Goal: Information Seeking & Learning: Learn about a topic

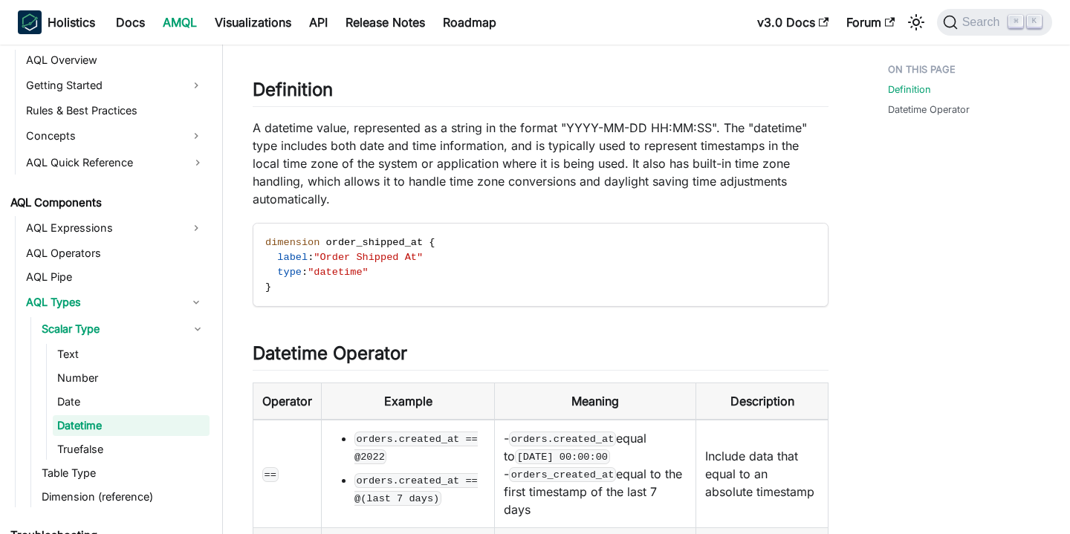
scroll to position [71, 0]
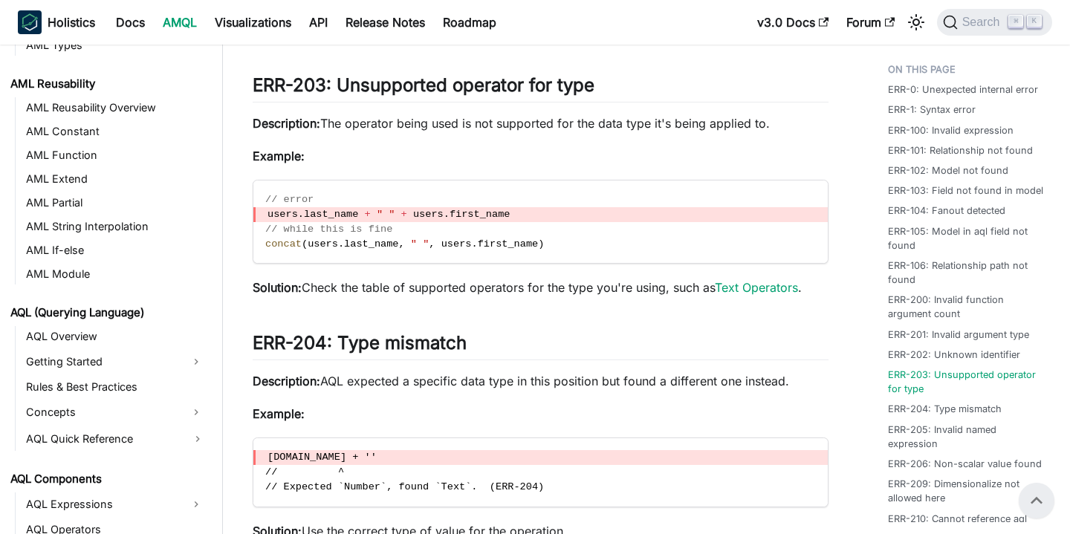
scroll to position [303, 0]
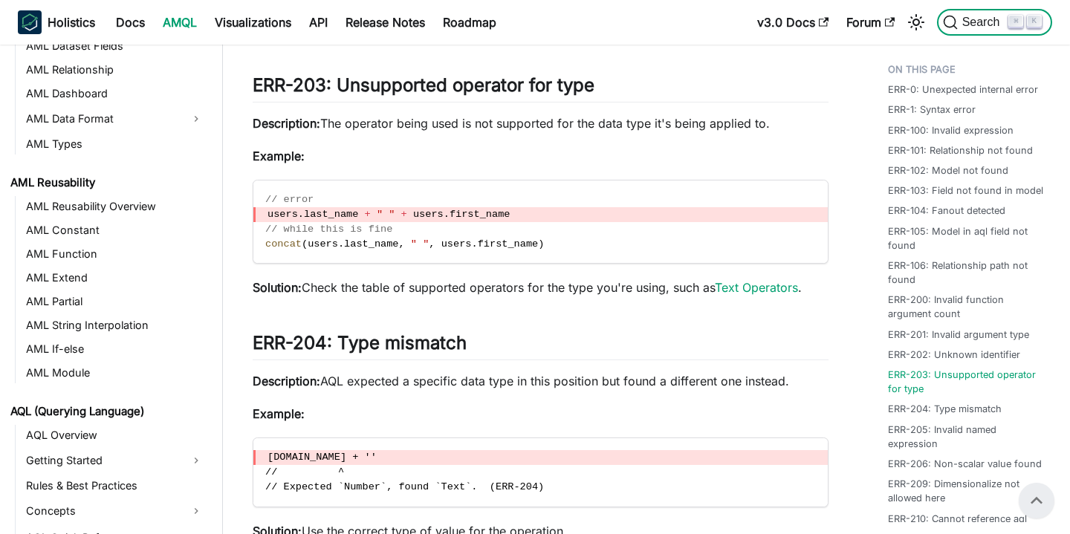
click at [982, 28] on span "Search" at bounding box center [983, 22] width 51 height 13
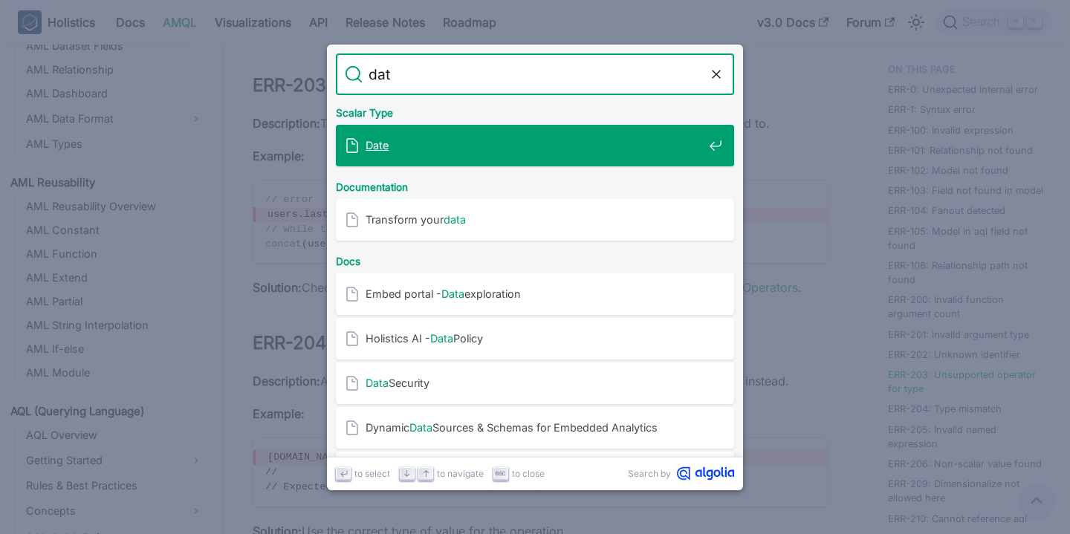
type input "date"
click at [505, 148] on span "Date" at bounding box center [534, 145] width 337 height 14
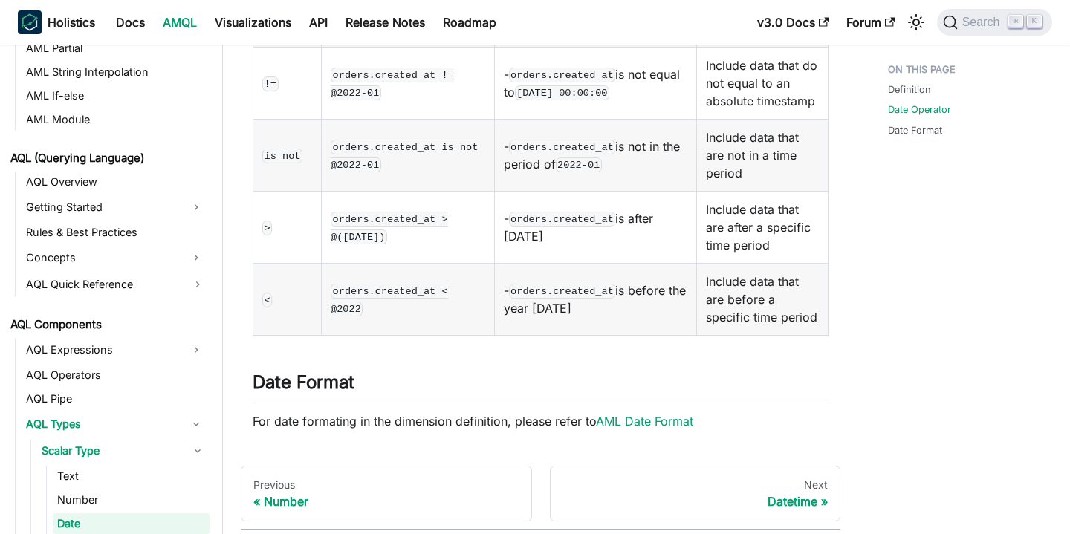
scroll to position [780, 0]
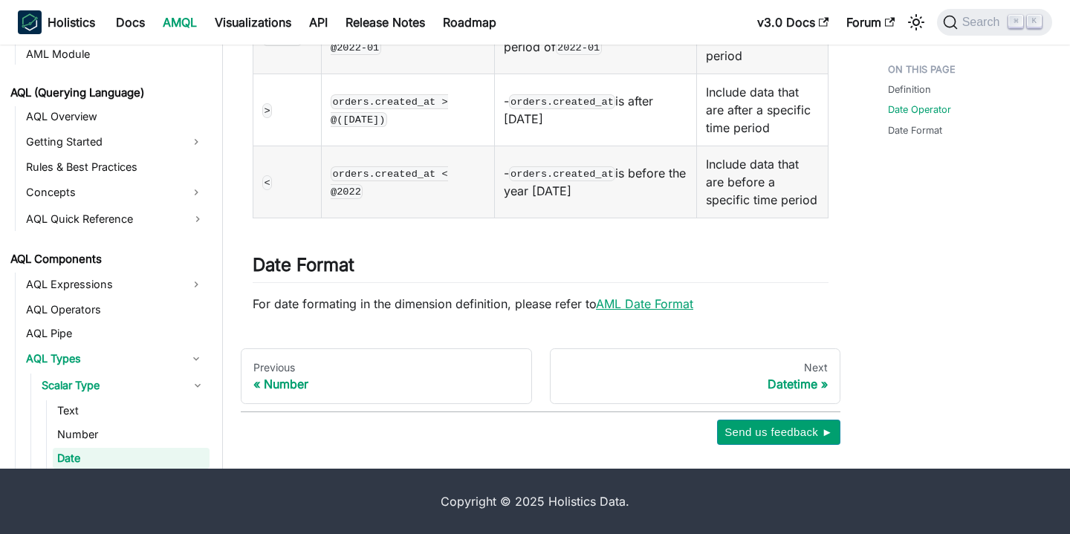
click at [634, 302] on link "AML Date Format" at bounding box center [644, 303] width 97 height 15
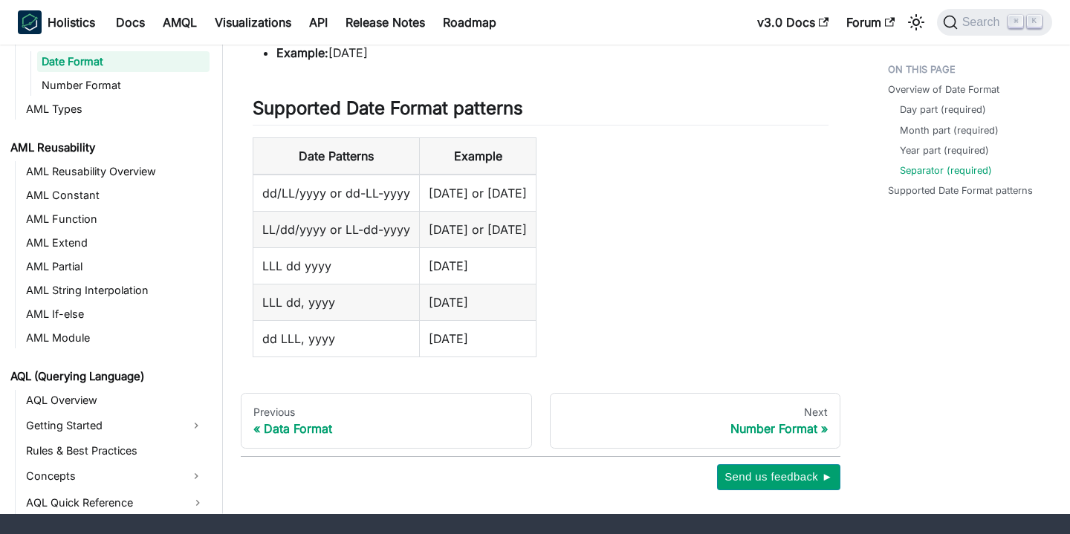
scroll to position [1475, 0]
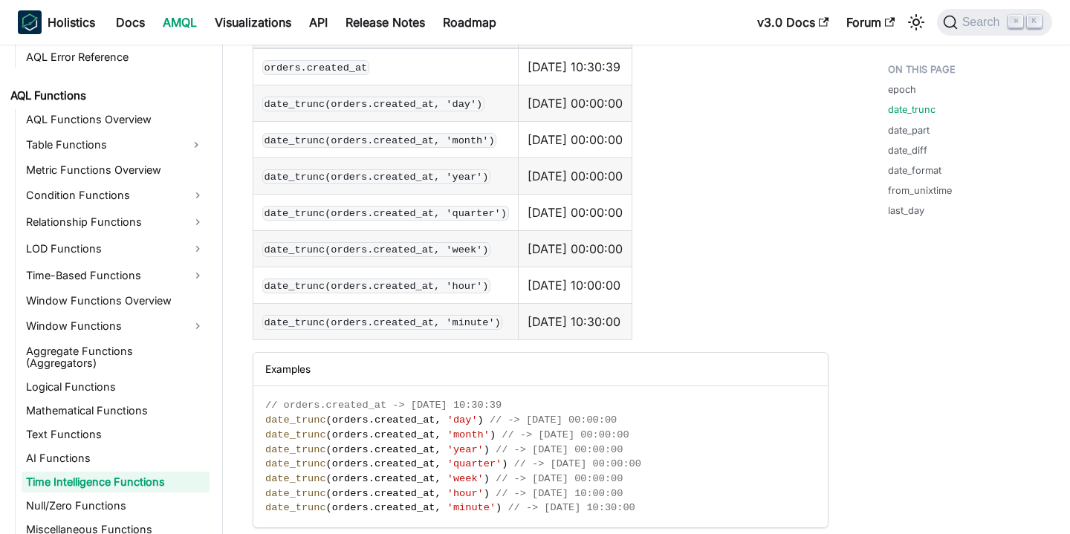
scroll to position [923, 0]
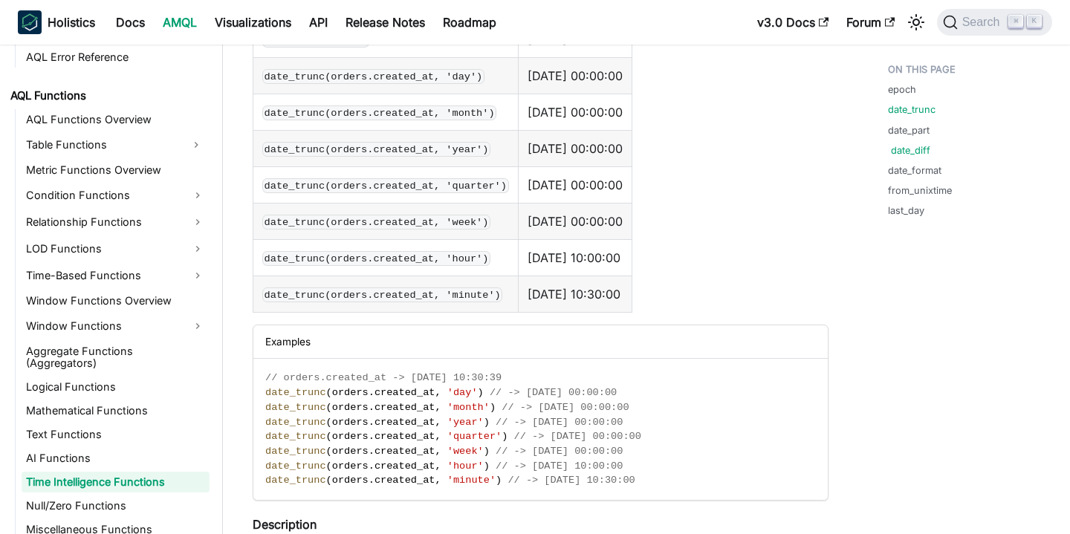
click at [915, 151] on link "date_diff" at bounding box center [910, 150] width 39 height 14
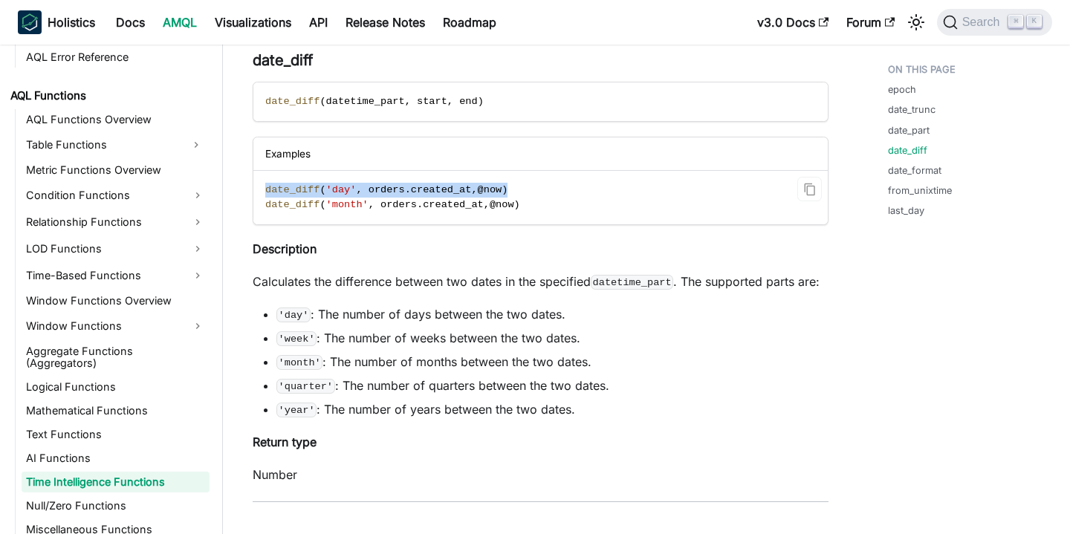
drag, startPoint x: 259, startPoint y: 189, endPoint x: 559, endPoint y: 187, distance: 300.1
click at [559, 187] on code "date_diff ( 'day' , orders . created_at , @ now ) date_diff ( 'month' , orders …" at bounding box center [540, 197] width 574 height 53
copy span "date_diff ( 'day' , orders . created_at , @ now )"
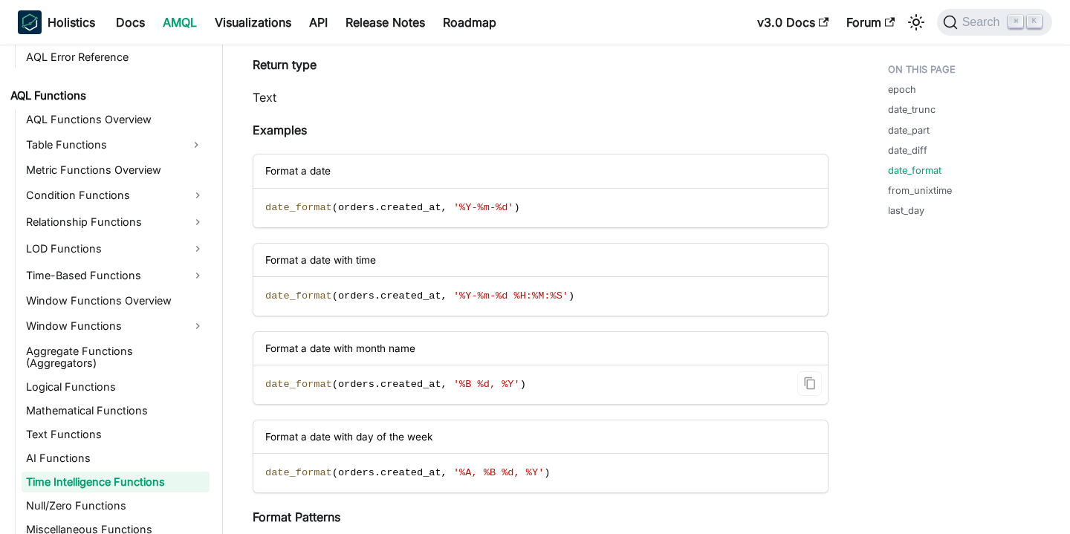
scroll to position [4273, 0]
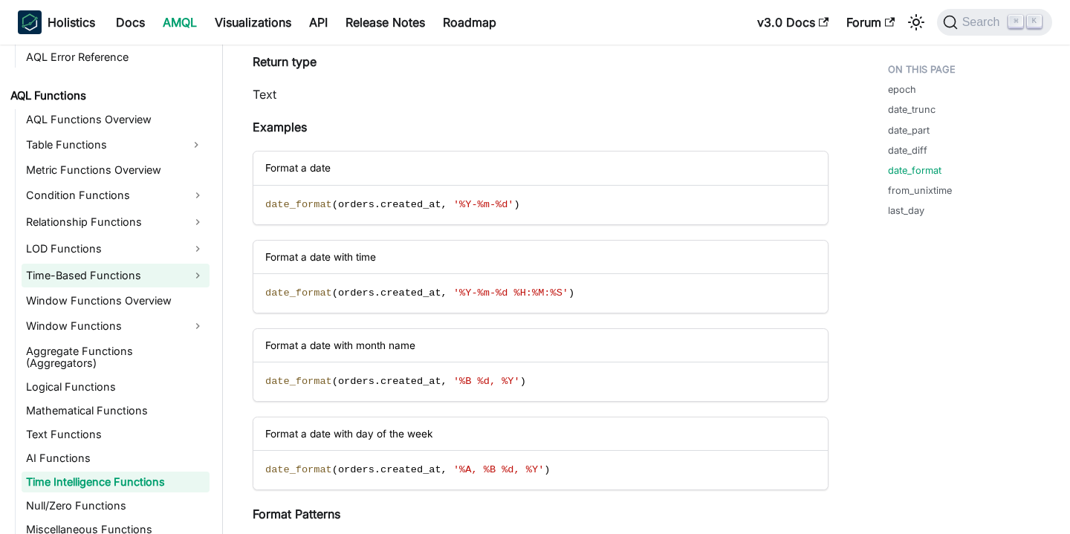
click at [210, 275] on link "Time-Based Functions" at bounding box center [116, 276] width 188 height 24
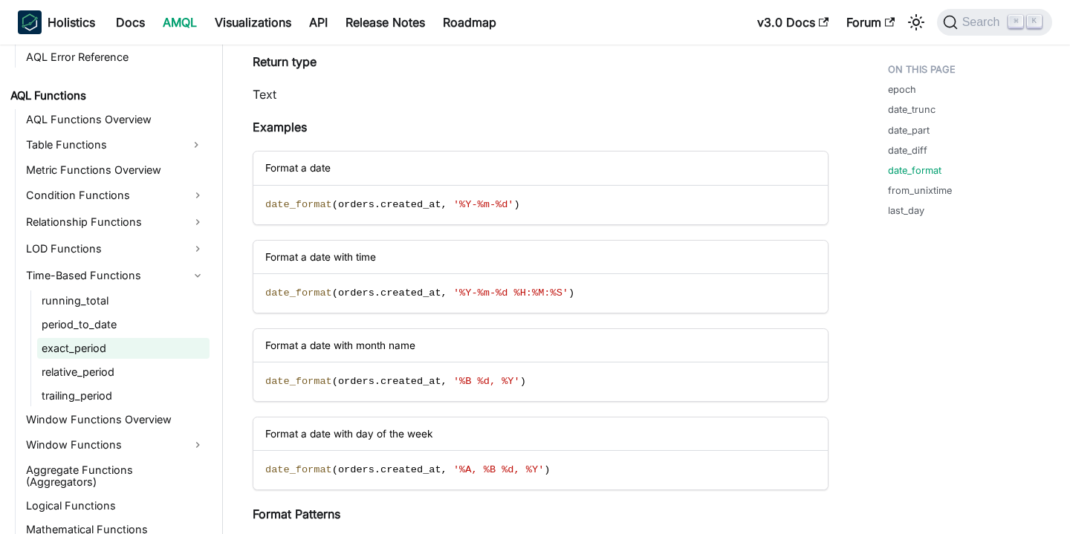
click at [171, 345] on link "exact_period" at bounding box center [123, 348] width 172 height 21
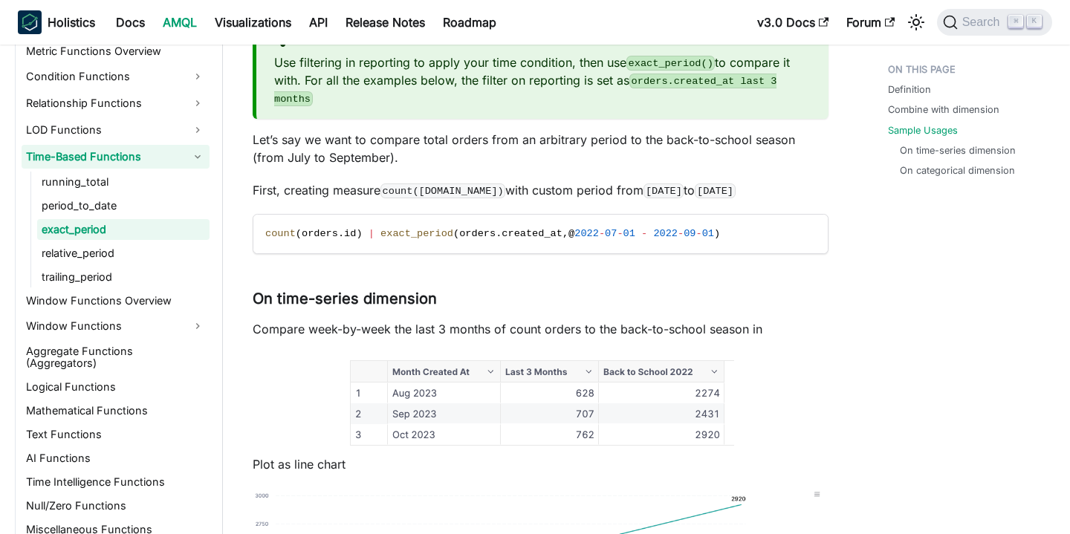
scroll to position [1371, 0]
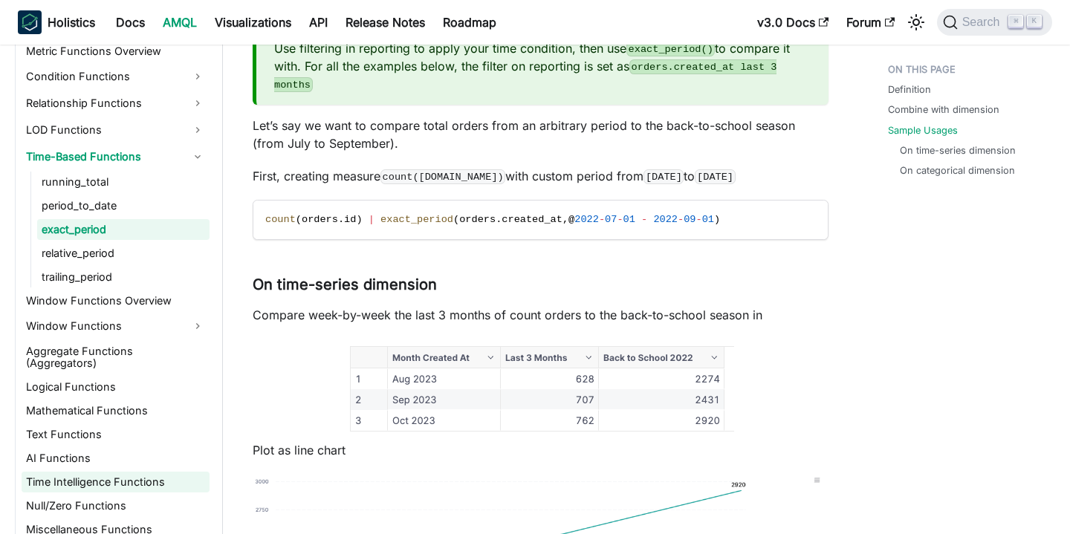
click at [122, 472] on link "Time Intelligence Functions" at bounding box center [116, 482] width 188 height 21
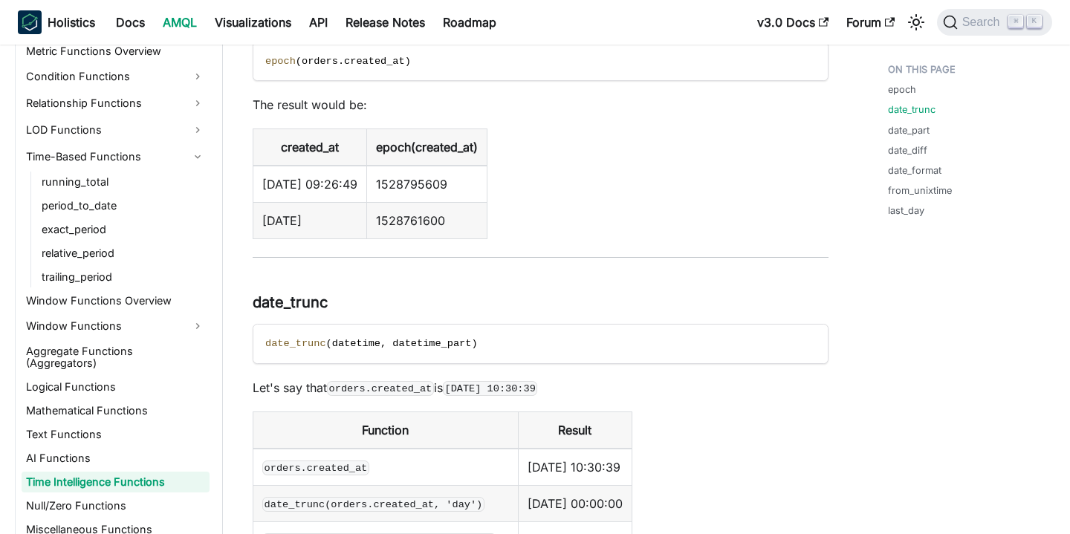
scroll to position [594, 0]
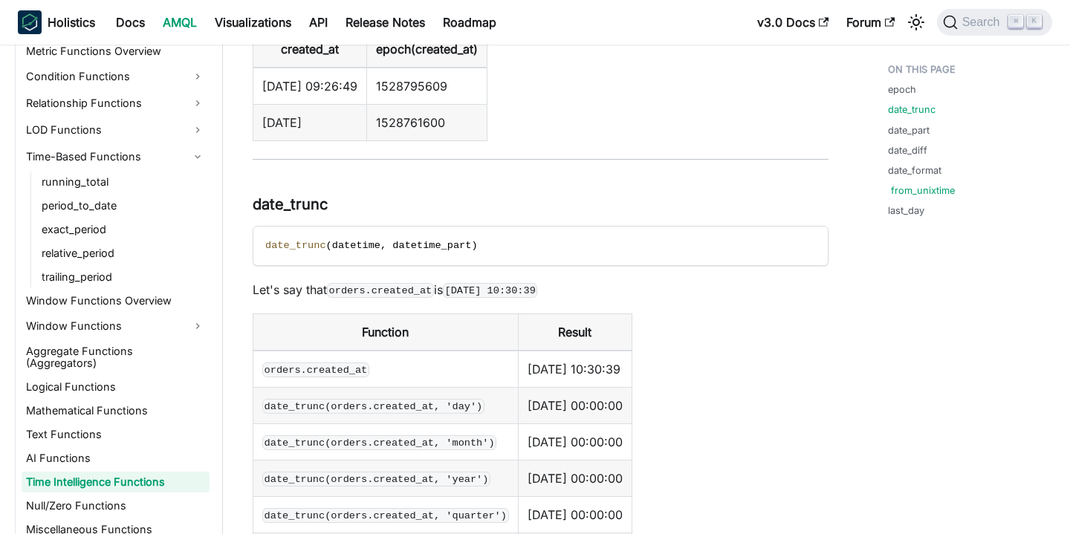
click at [907, 190] on link "from_unixtime" at bounding box center [923, 190] width 64 height 14
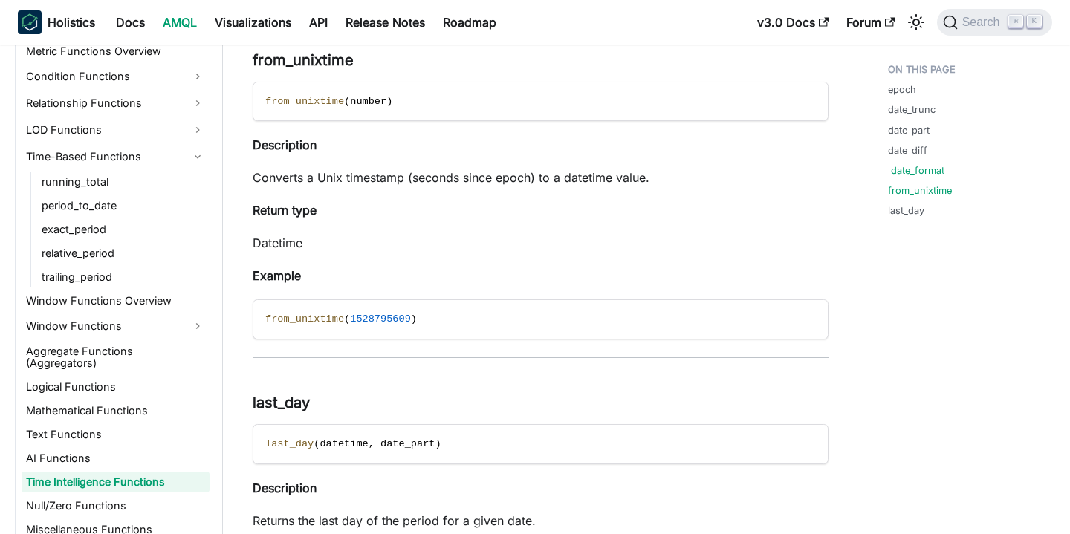
click at [937, 166] on link "date_format" at bounding box center [917, 170] width 53 height 14
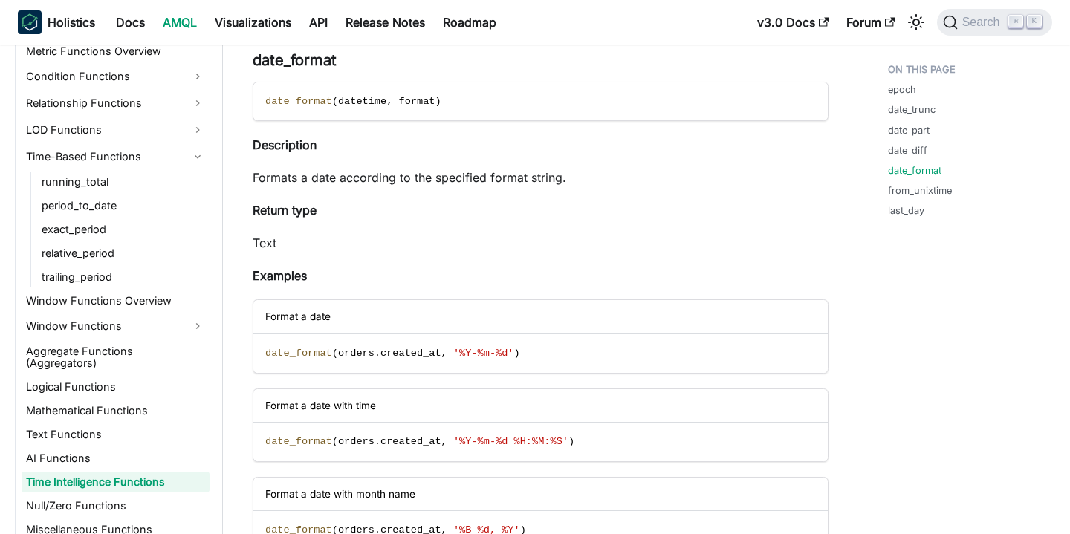
click at [918, 157] on ul "epoch date_trunc date_part date_diff date_format from_unixtime last_day" at bounding box center [964, 143] width 176 height 174
click at [915, 149] on link "date_diff" at bounding box center [910, 150] width 39 height 14
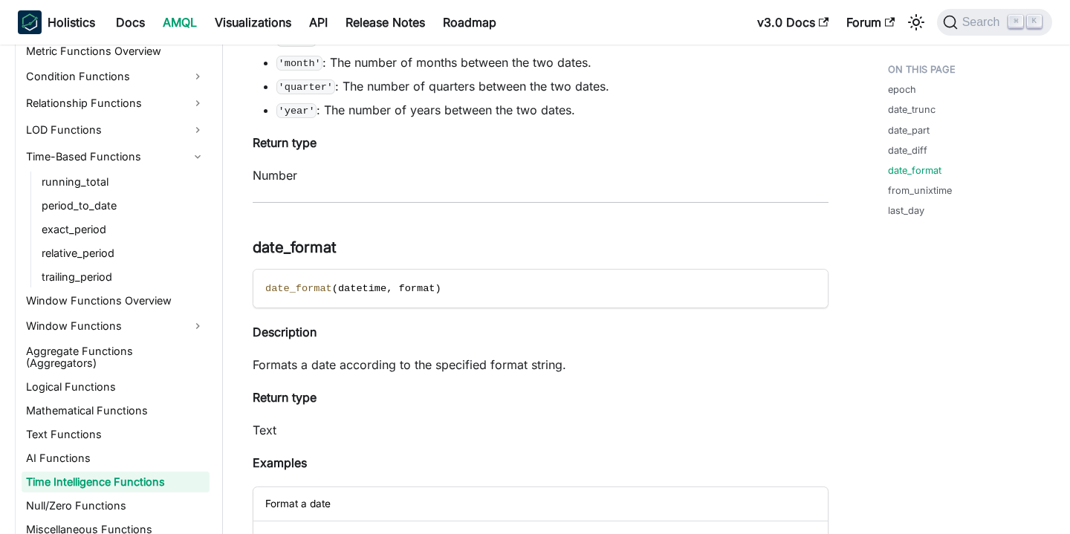
scroll to position [3961, 0]
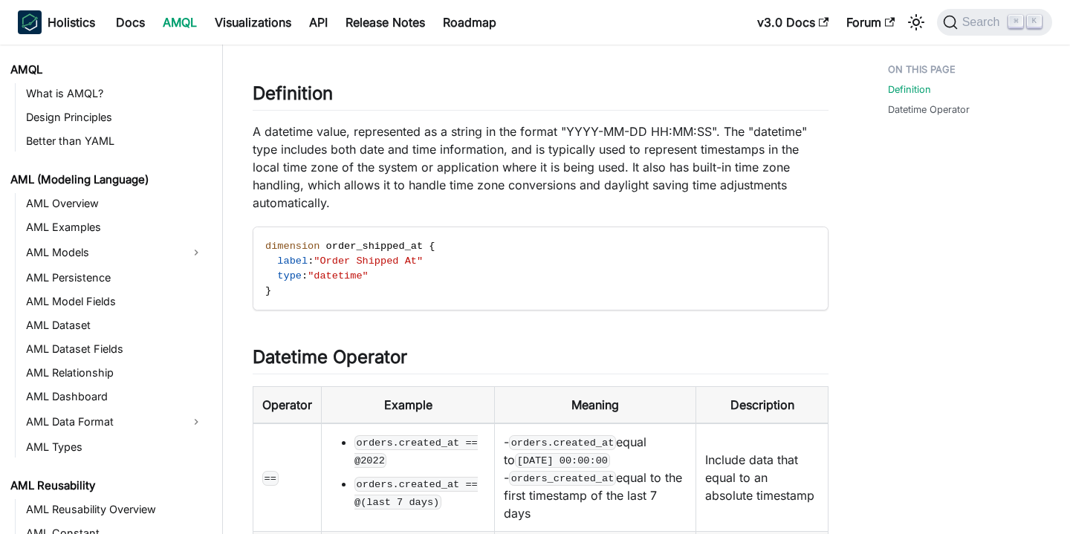
scroll to position [678, 0]
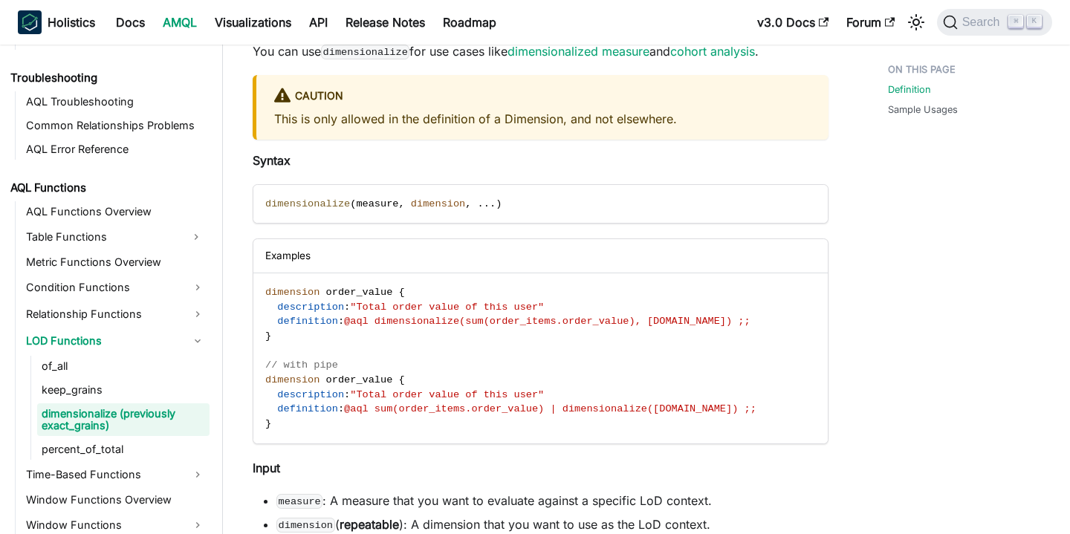
scroll to position [290, 0]
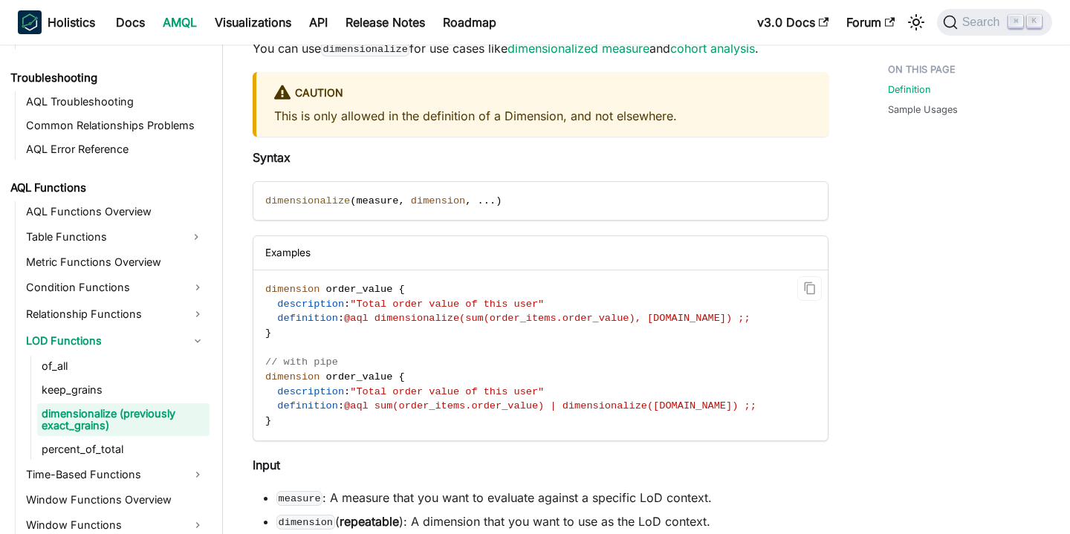
click at [473, 324] on span "@aql dimensionalize(sum(order_items.order_value), [DOMAIN_NAME]) ;;" at bounding box center [547, 318] width 406 height 11
drag, startPoint x: 363, startPoint y: 305, endPoint x: 542, endPoint y: 306, distance: 179.0
click at [542, 306] on span ""Total order value of this user"" at bounding box center [447, 304] width 194 height 11
click at [539, 342] on code "dimension order_value { description : "Total order value of this user" definiti…" at bounding box center [540, 355] width 574 height 170
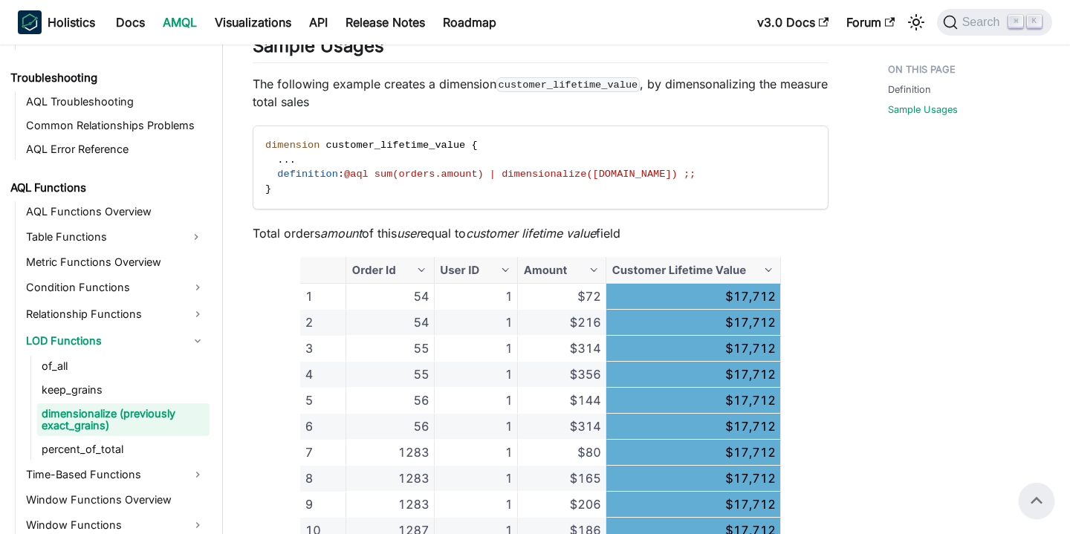
scroll to position [856, 0]
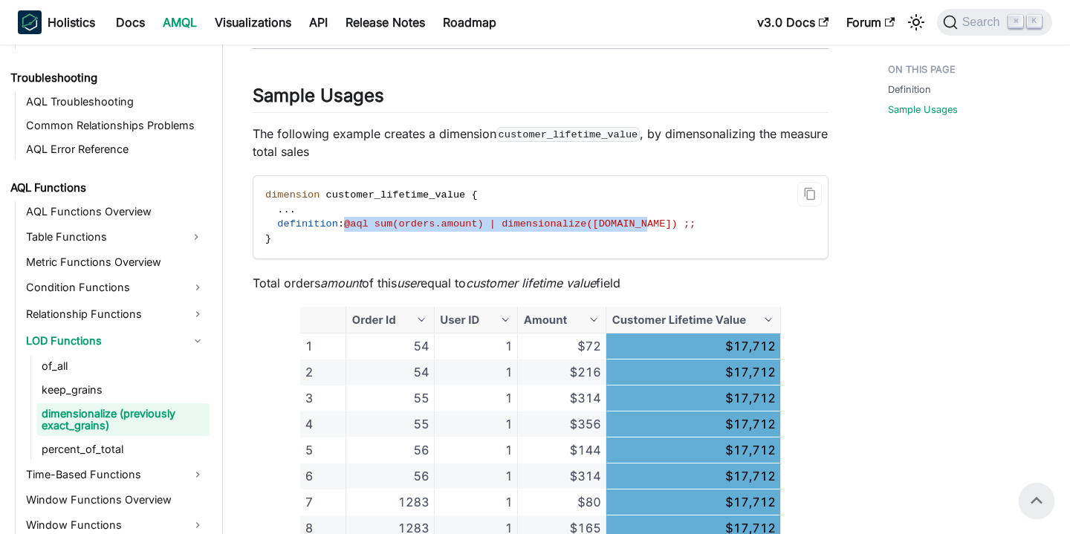
drag, startPoint x: 348, startPoint y: 225, endPoint x: 654, endPoint y: 228, distance: 306.1
click at [654, 228] on span "definition : @aql sum(orders.amount) | dimensionalize(users.id) ;;" at bounding box center [480, 223] width 430 height 11
click at [557, 234] on code "dimension customer_lifetime_value { . . . definition : @aql sum(orders.amount) …" at bounding box center [540, 217] width 574 height 82
drag, startPoint x: 509, startPoint y: 226, endPoint x: 657, endPoint y: 223, distance: 147.9
click at [657, 223] on span "@aql sum(orders.amount) | dimensionalize(users.id) ;;" at bounding box center [519, 223] width 351 height 11
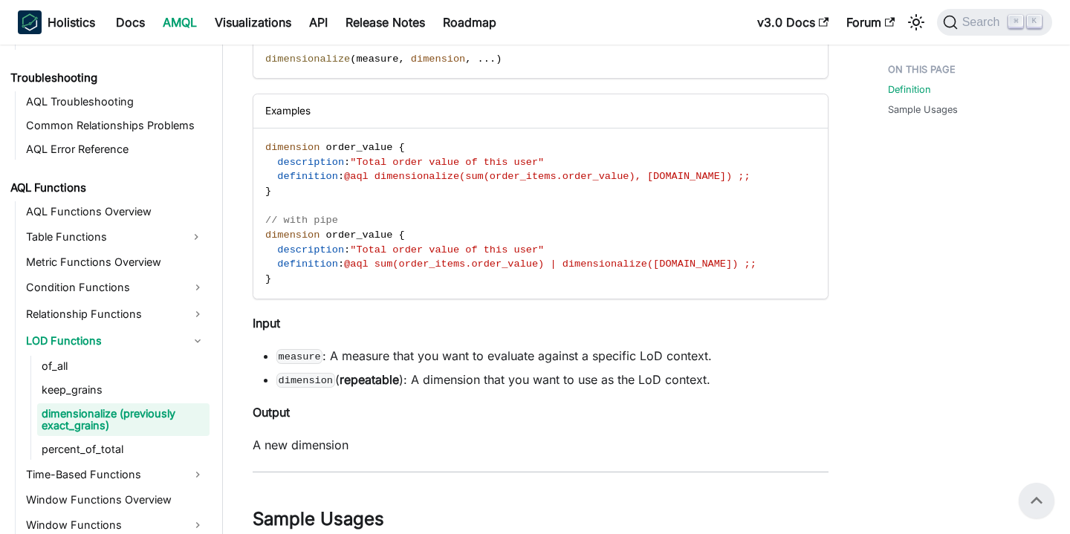
scroll to position [388, 0]
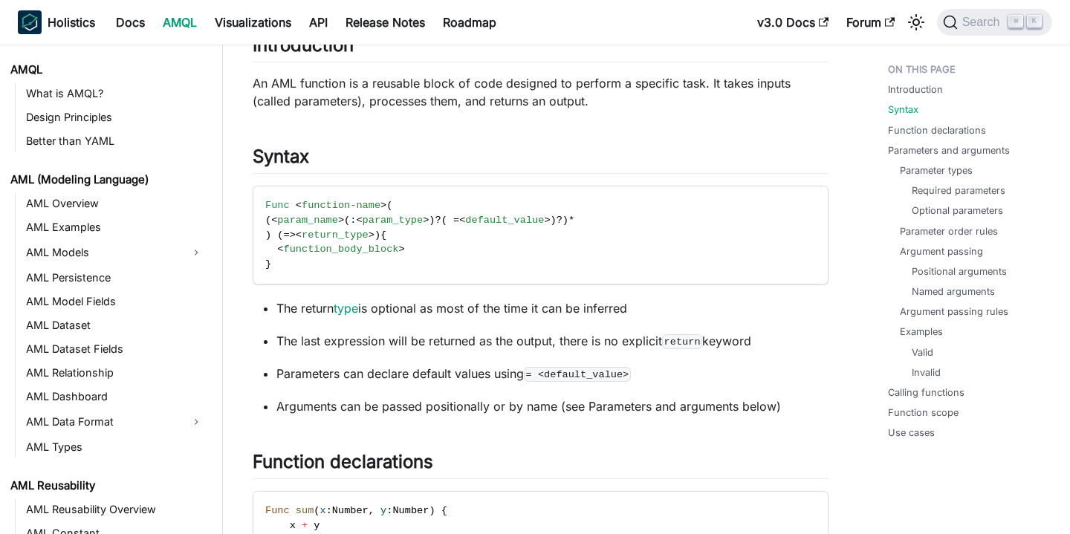
scroll to position [213, 0]
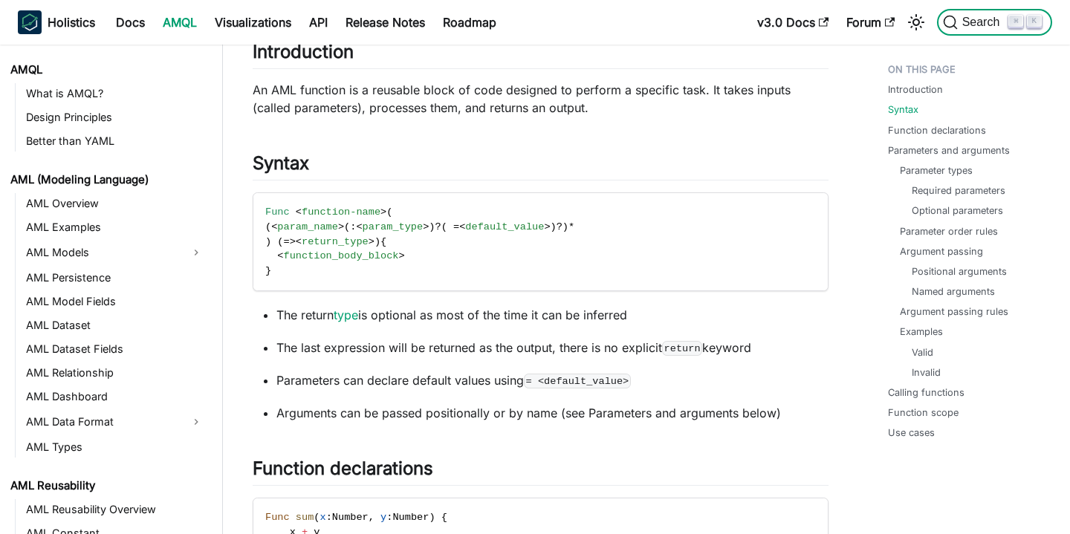
click at [983, 20] on span "Search" at bounding box center [983, 22] width 51 height 13
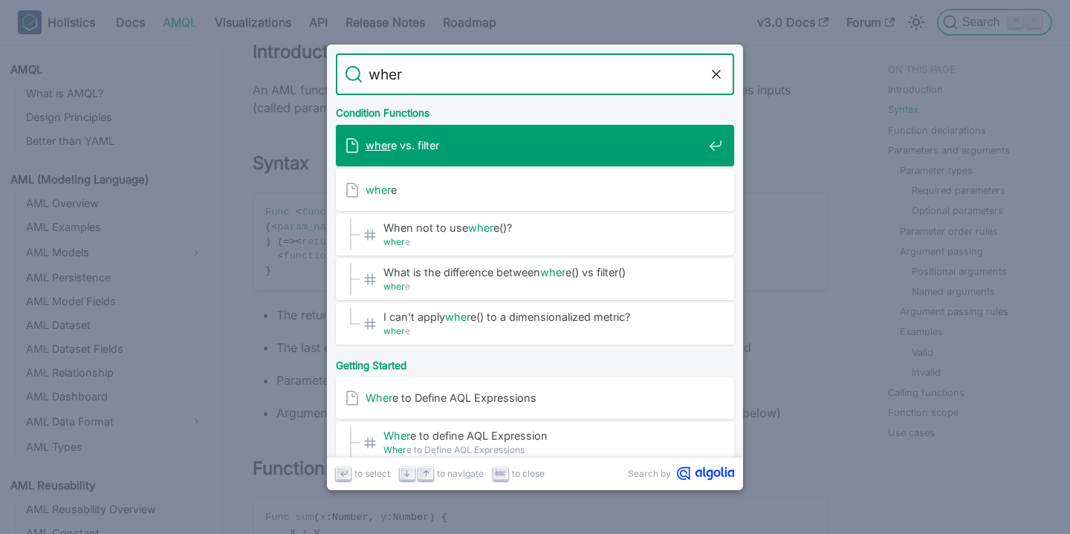
type input "where"
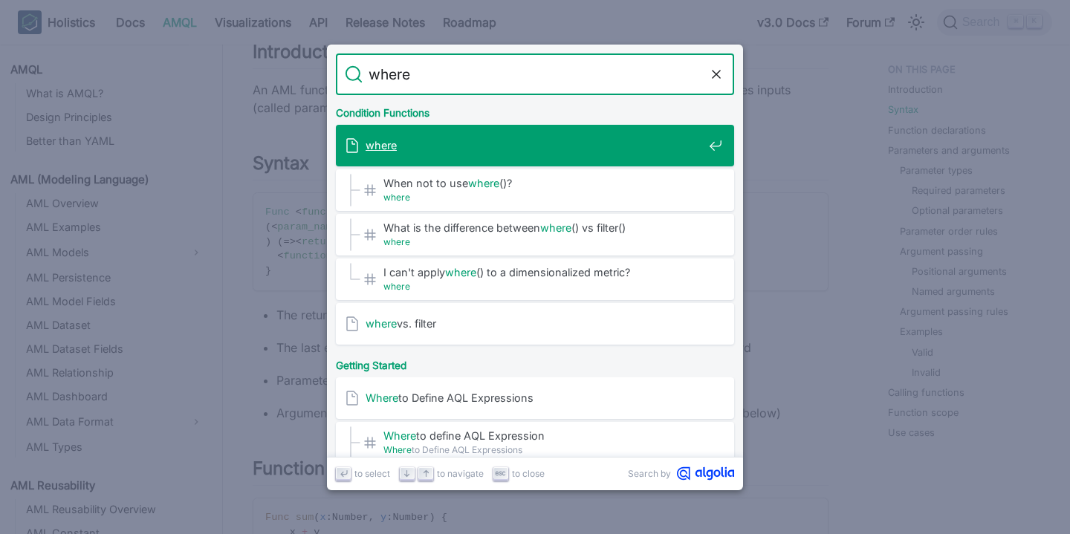
click at [519, 149] on span "where" at bounding box center [534, 145] width 337 height 14
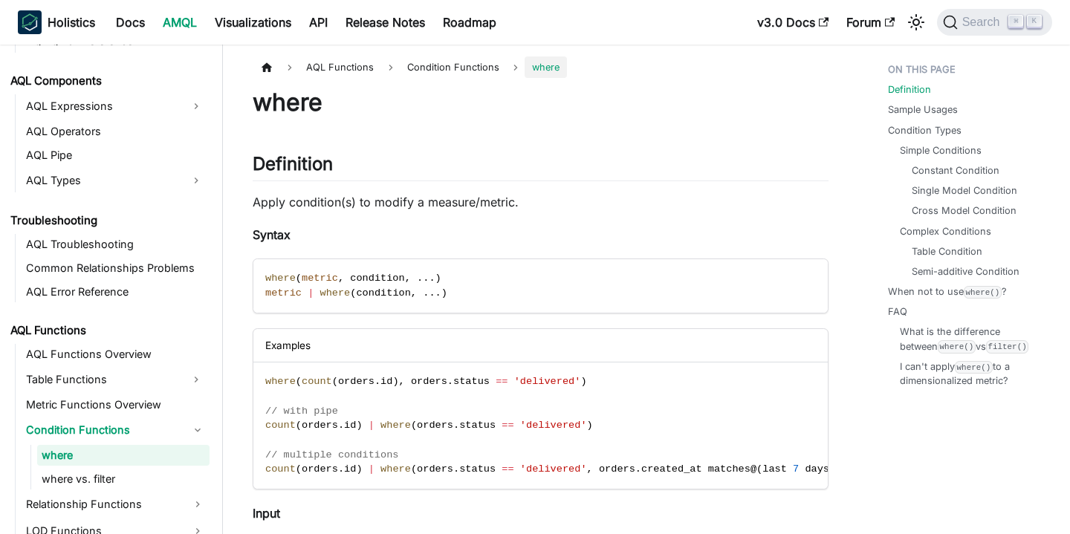
scroll to position [806, 0]
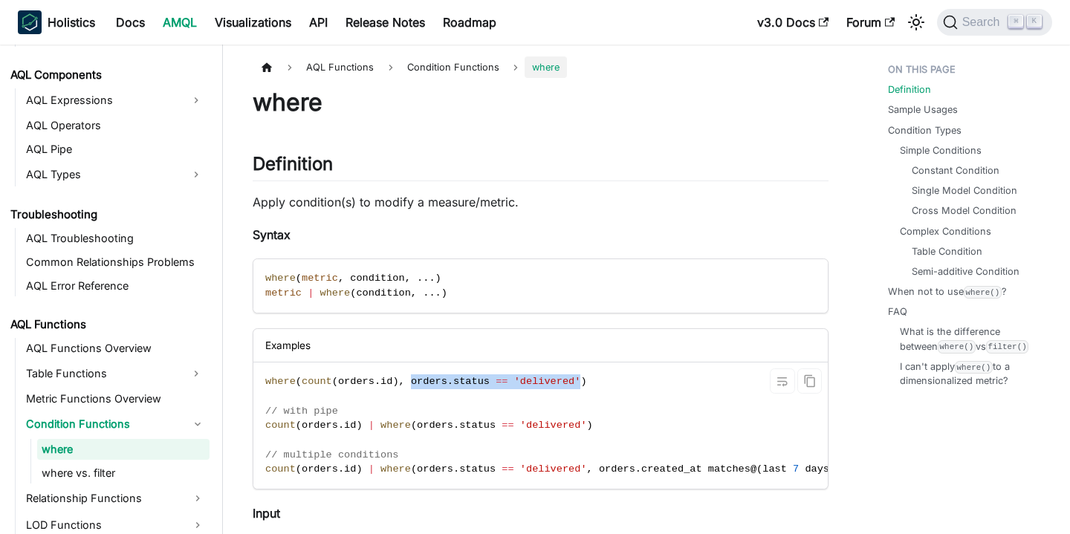
drag, startPoint x: 414, startPoint y: 383, endPoint x: 580, endPoint y: 385, distance: 166.4
click at [581, 386] on span "where ( count ( orders . id ) , orders . status == 'delivered' )" at bounding box center [426, 381] width 322 height 11
click at [553, 407] on code "where ( count ( orders . id ) , orders . status == 'delivered' ) // with pipe c…" at bounding box center [553, 426] width 600 height 126
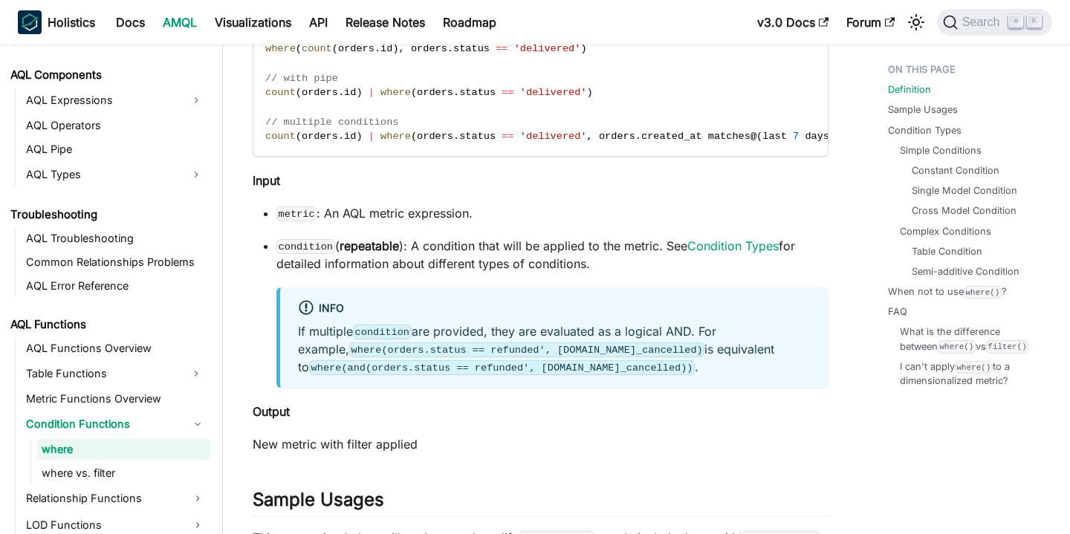
scroll to position [335, 0]
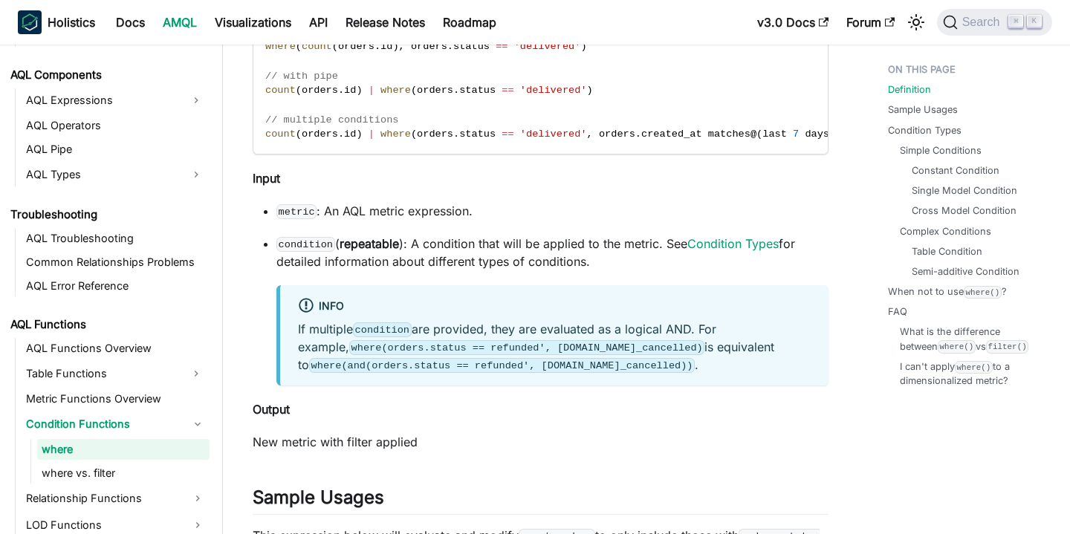
drag, startPoint x: 604, startPoint y: 268, endPoint x: 524, endPoint y: 246, distance: 83.3
click at [524, 246] on p "condition ( repeatable ): A condition that will be applied to the metric. See C…" at bounding box center [552, 253] width 552 height 36
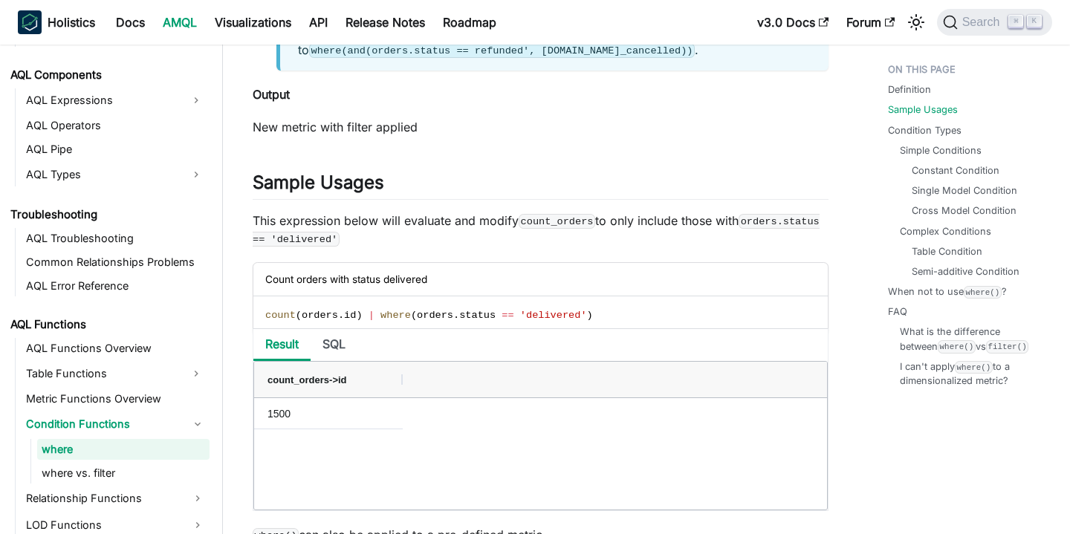
scroll to position [694, 0]
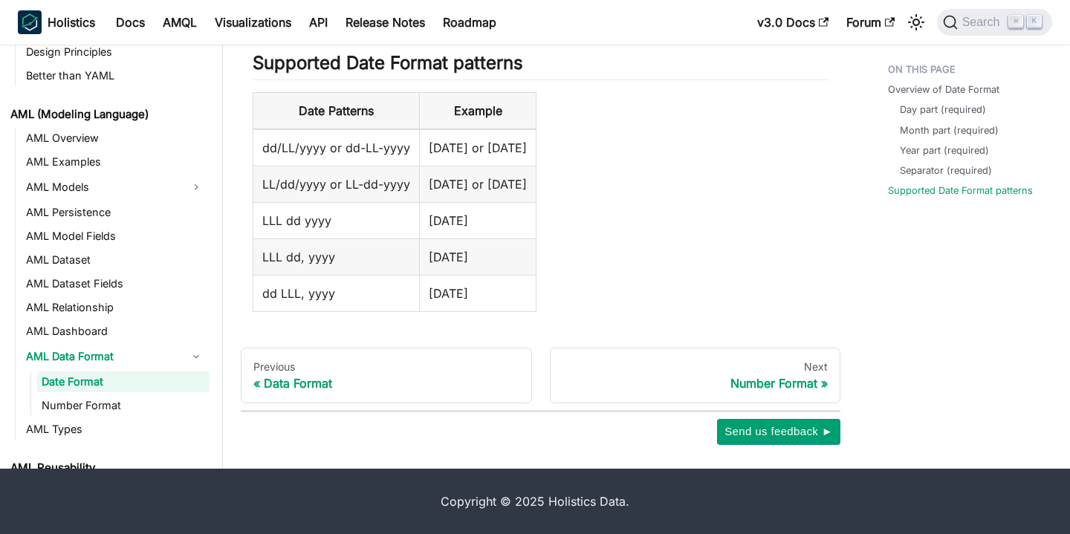
scroll to position [366, 0]
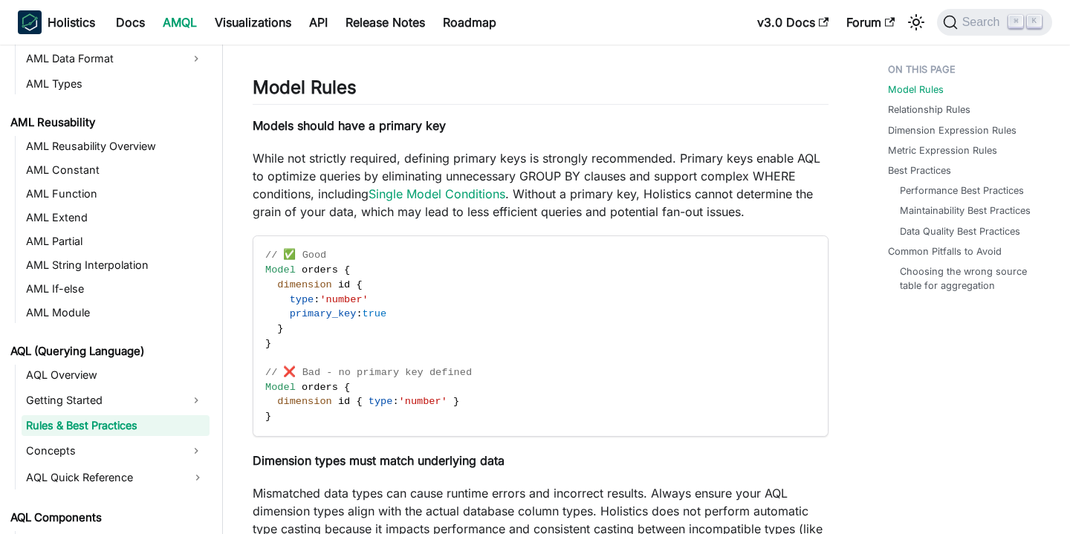
scroll to position [155, 0]
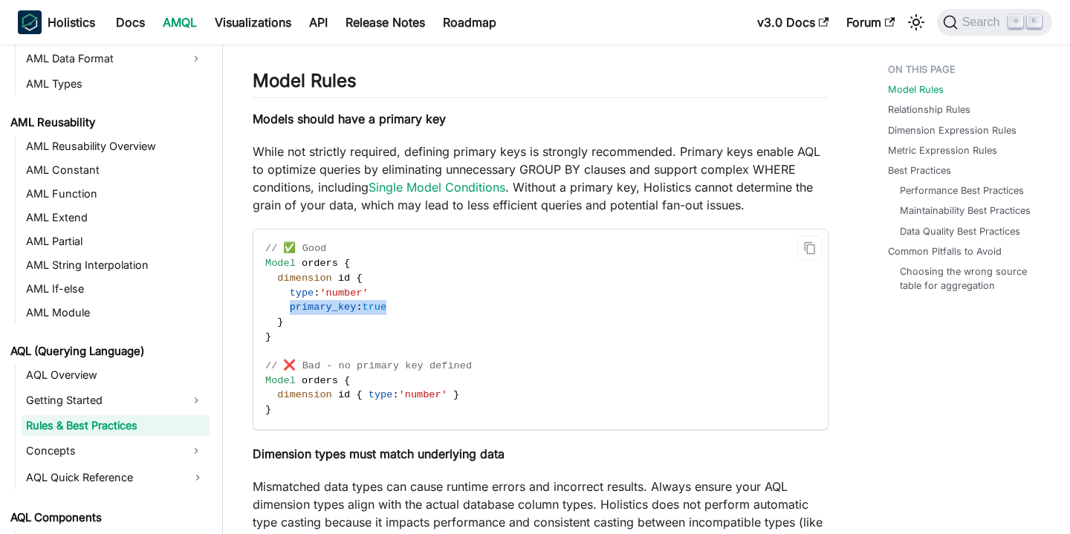
drag, startPoint x: 291, startPoint y: 309, endPoint x: 410, endPoint y: 308, distance: 118.9
click at [410, 308] on code "// ✅ Good Model orders { dimension id { type : 'number' primary_key : true } } …" at bounding box center [540, 329] width 574 height 199
copy span "primary_key : true"
